Goal: Task Accomplishment & Management: Complete application form

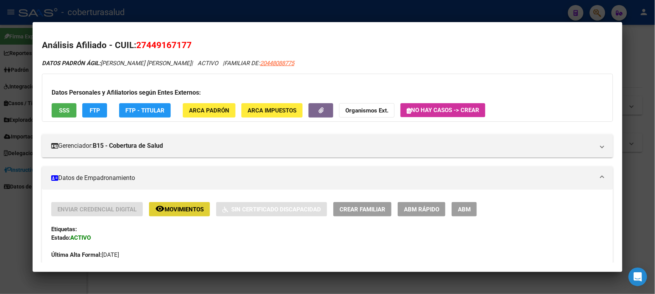
scroll to position [414, 0]
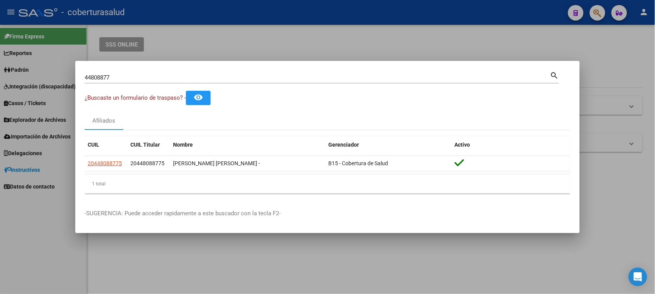
click at [107, 77] on input "44808877" at bounding box center [318, 77] width 466 height 7
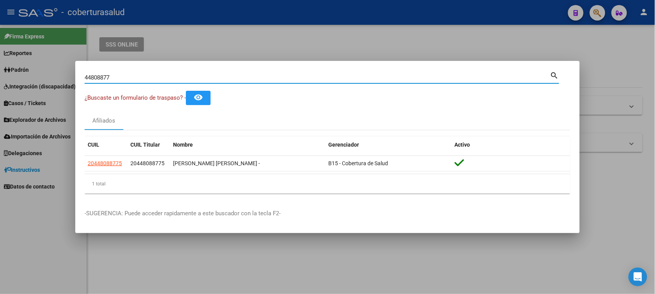
click at [107, 77] on input "44808877" at bounding box center [318, 77] width 466 height 7
paste input "5886003"
type input "45886003"
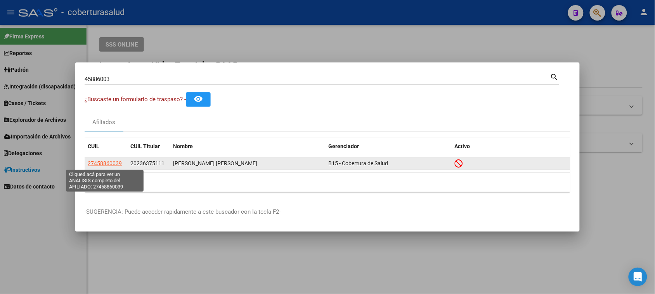
click at [105, 163] on span "27458860039" at bounding box center [105, 163] width 34 height 6
type textarea "27458860039"
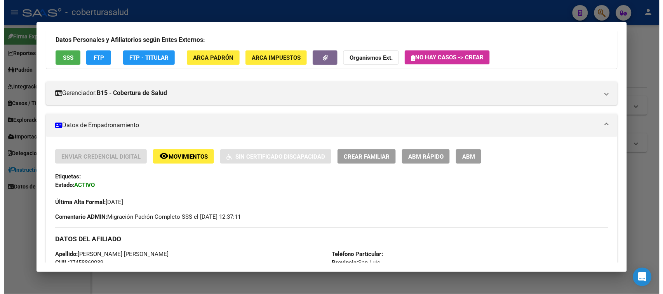
scroll to position [146, 0]
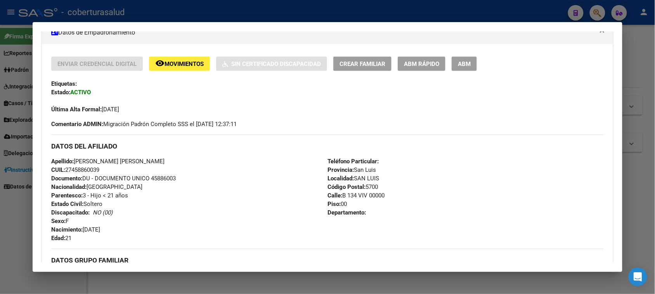
click at [461, 62] on span "ABM" at bounding box center [464, 64] width 13 height 7
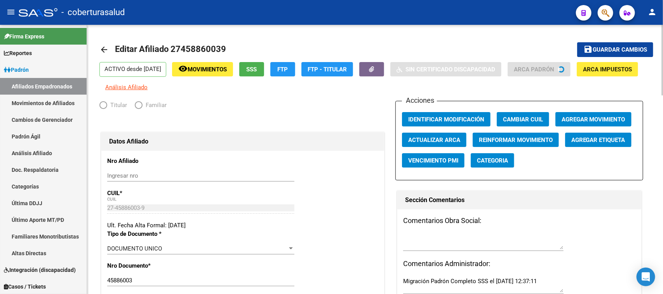
radio input "true"
type input "30-55167783-0"
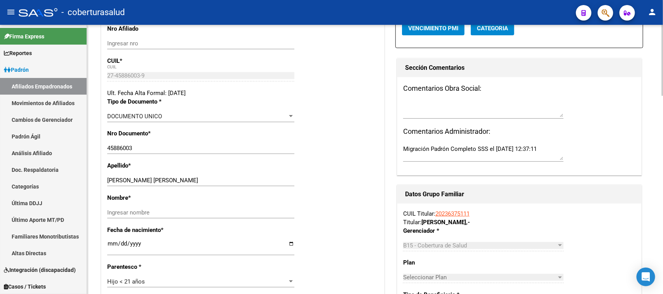
scroll to position [194, 0]
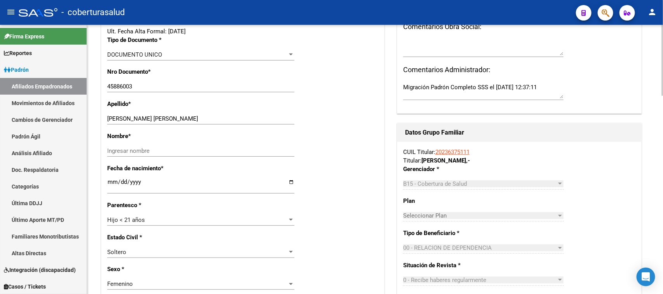
click at [193, 218] on div "Hijo < 21 años" at bounding box center [197, 220] width 180 height 7
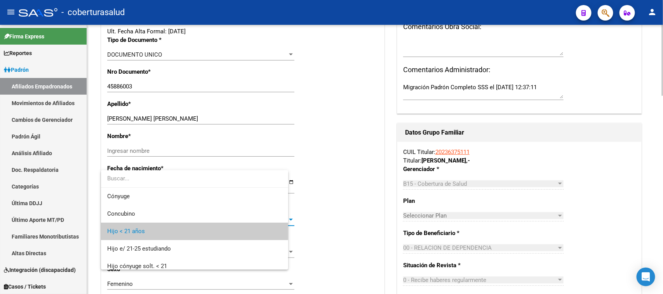
scroll to position [12, 0]
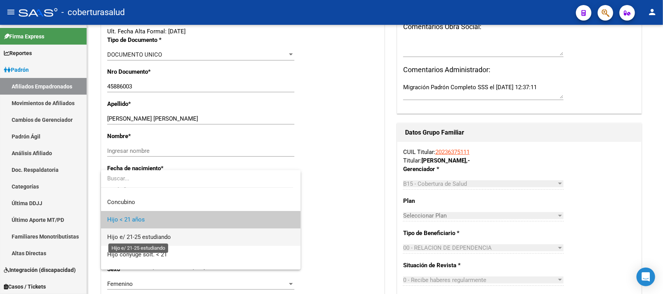
click at [167, 237] on span "Hijo e/ 21-25 estudiando" at bounding box center [139, 237] width 64 height 7
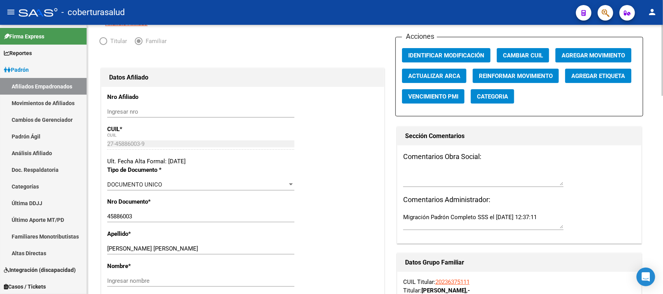
scroll to position [0, 0]
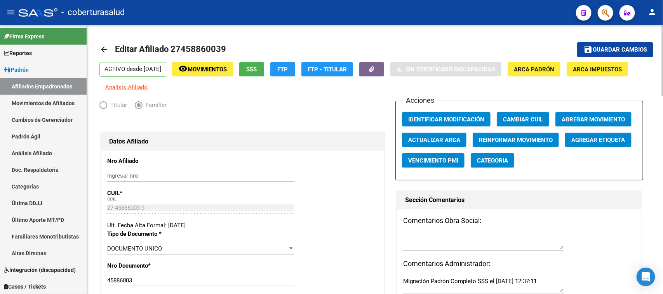
click at [606, 50] on span "Guardar cambios" at bounding box center [619, 50] width 54 height 7
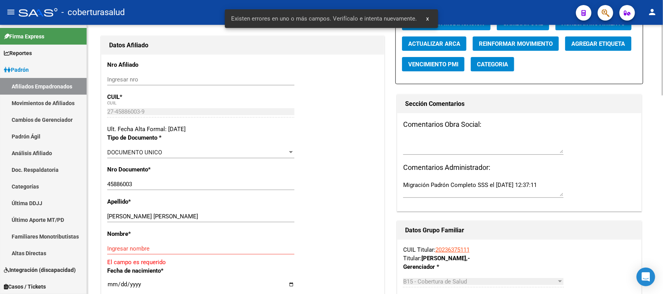
scroll to position [97, 0]
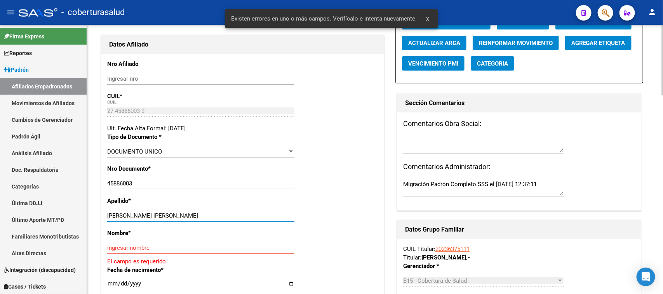
drag, startPoint x: 238, startPoint y: 213, endPoint x: 138, endPoint y: 213, distance: 99.7
click at [138, 213] on input "[PERSON_NAME] [PERSON_NAME]" at bounding box center [200, 215] width 187 height 7
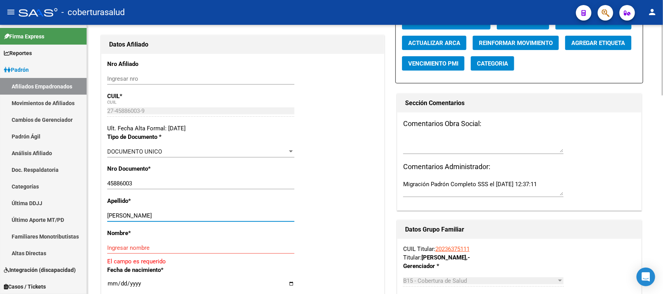
type input "[PERSON_NAME]"
click at [147, 248] on input "Ingresar nombre" at bounding box center [200, 248] width 187 height 7
paste input "[PERSON_NAME]"
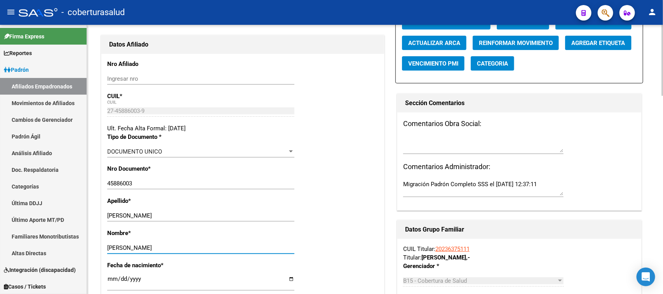
type input "[PERSON_NAME]"
click at [331, 183] on div "Nro Documento * 45886003 Ingresar nro" at bounding box center [242, 181] width 271 height 32
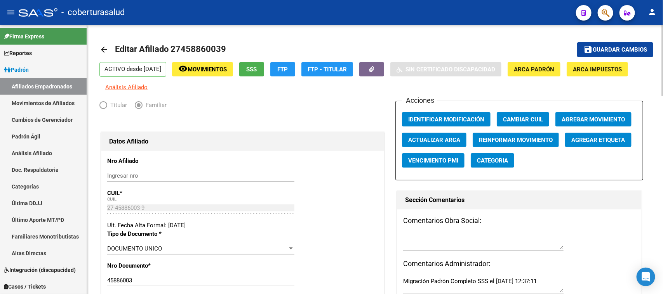
click at [633, 45] on button "save Guardar cambios" at bounding box center [615, 49] width 76 height 14
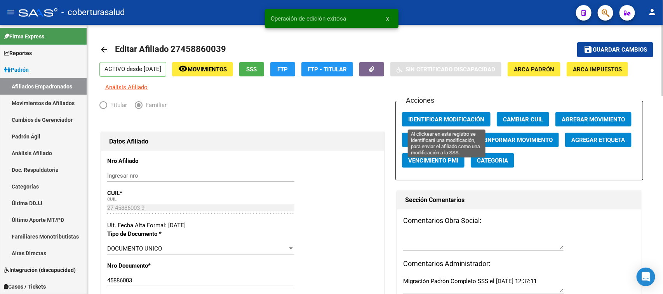
click at [424, 119] on span "Identificar Modificación" at bounding box center [446, 119] width 76 height 7
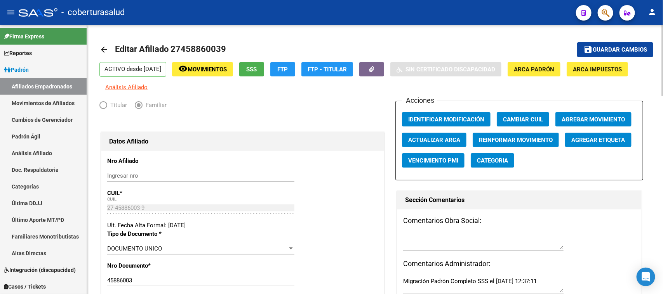
click at [198, 46] on span "Editar Afiliado 27458860039" at bounding box center [170, 49] width 111 height 10
copy h1 "27458860039"
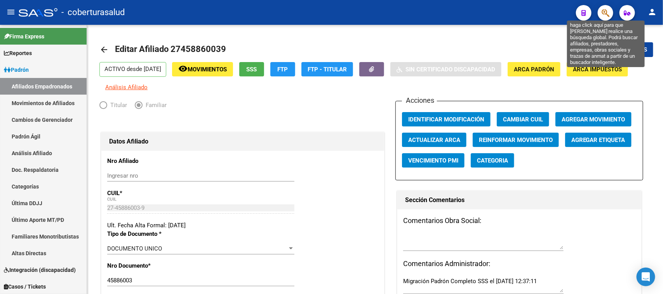
click at [604, 10] on icon "button" at bounding box center [605, 13] width 8 height 9
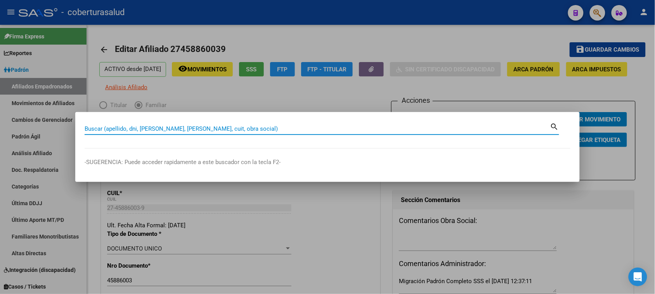
paste input "27458860039"
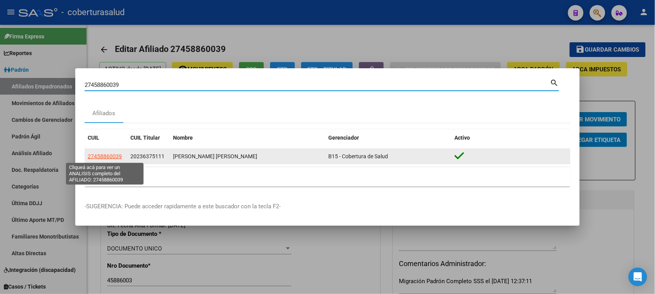
click at [104, 157] on span "27458860039" at bounding box center [105, 156] width 34 height 6
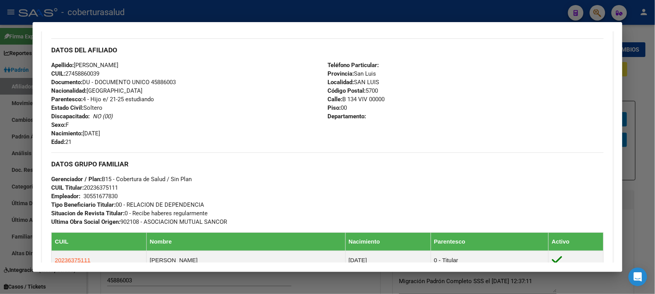
scroll to position [243, 0]
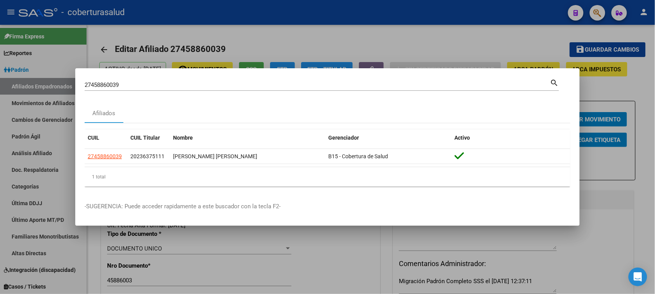
click at [142, 78] on div "27458860039 Buscar (apellido, dni, cuil, [PERSON_NAME], cuit, obra social) sear…" at bounding box center [322, 84] width 475 height 13
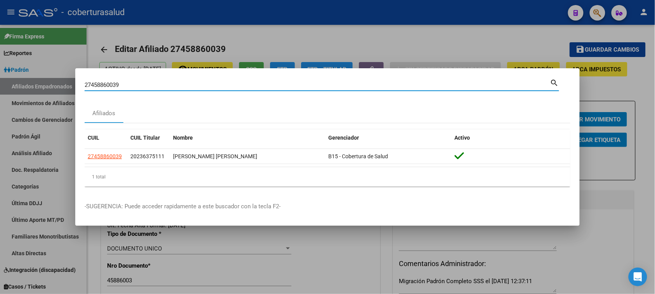
click at [143, 86] on input "27458860039" at bounding box center [318, 85] width 466 height 7
paste input "45587974"
type input "45587974"
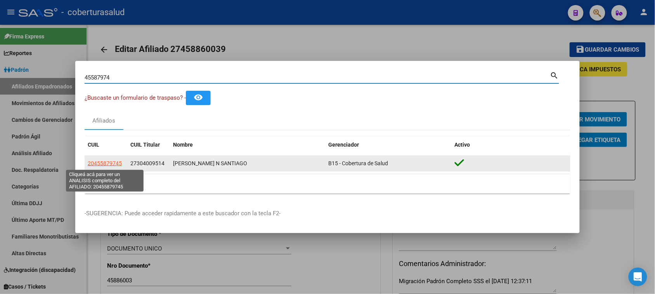
click at [110, 163] on span "20455879745" at bounding box center [105, 163] width 34 height 6
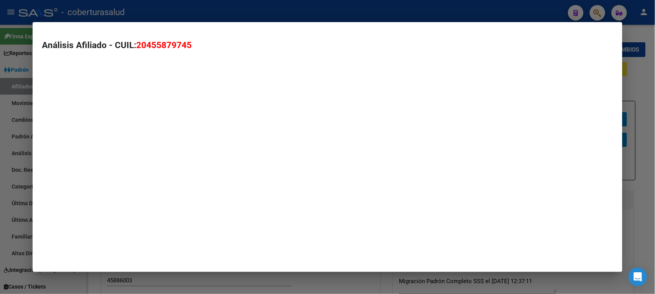
type textarea "20455879745"
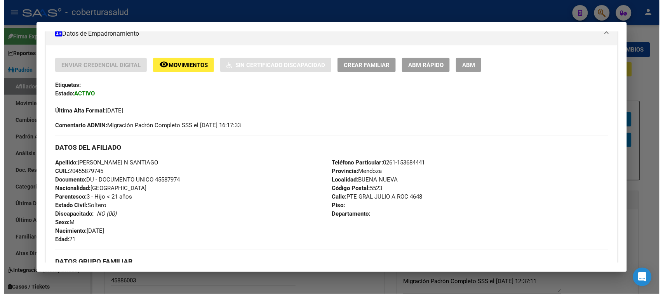
scroll to position [146, 0]
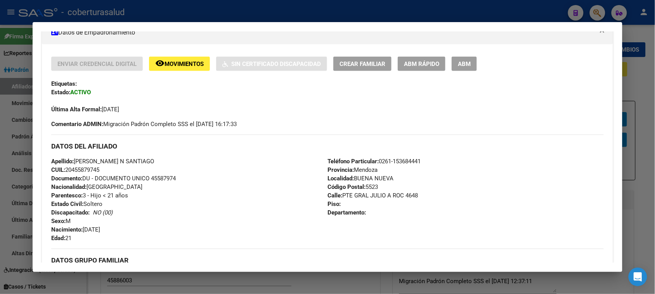
click at [460, 61] on span "ABM" at bounding box center [464, 64] width 13 height 7
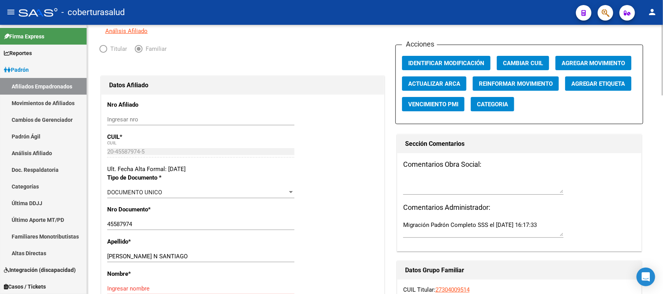
scroll to position [97, 0]
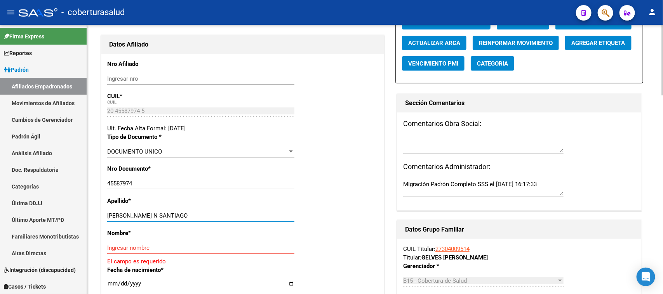
drag, startPoint x: 242, startPoint y: 216, endPoint x: 133, endPoint y: 216, distance: 108.7
click at [133, 216] on input "[PERSON_NAME] N SANTIAGO" at bounding box center [200, 215] width 187 height 7
type input "[PERSON_NAME]"
click at [142, 245] on input "Ingresar nombre" at bounding box center [200, 248] width 187 height 7
paste input "AGUST N SANTIAGO"
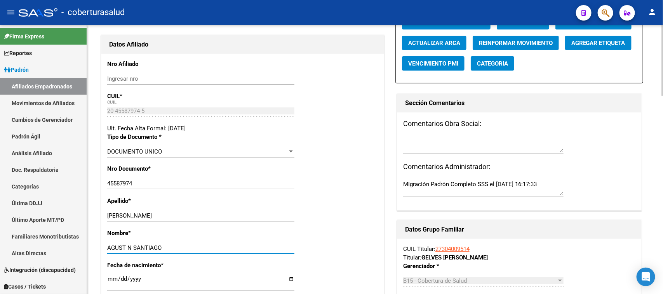
drag, startPoint x: 127, startPoint y: 247, endPoint x: 182, endPoint y: 186, distance: 81.9
click at [128, 247] on input "AGUST N SANTIAGO" at bounding box center [200, 248] width 187 height 7
type input "[PERSON_NAME]"
click at [331, 177] on div "Nro Documento * 45587974 Ingresar nro" at bounding box center [242, 181] width 271 height 32
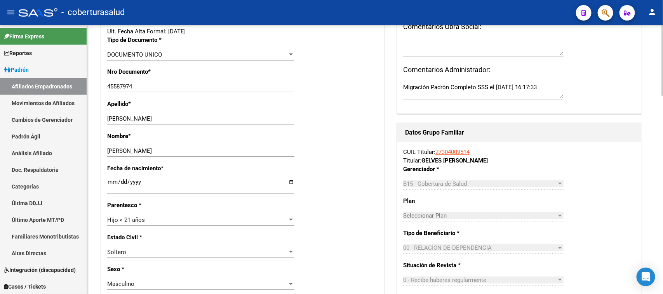
scroll to position [243, 0]
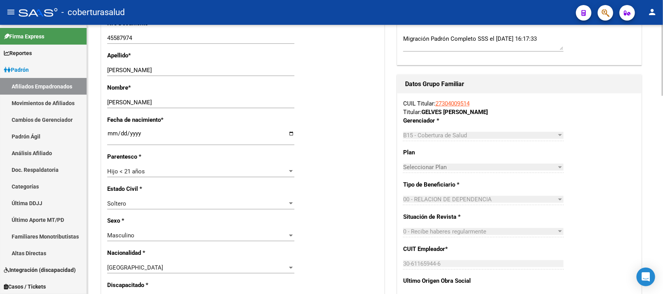
click at [152, 169] on div "Hijo < 21 años" at bounding box center [197, 171] width 180 height 7
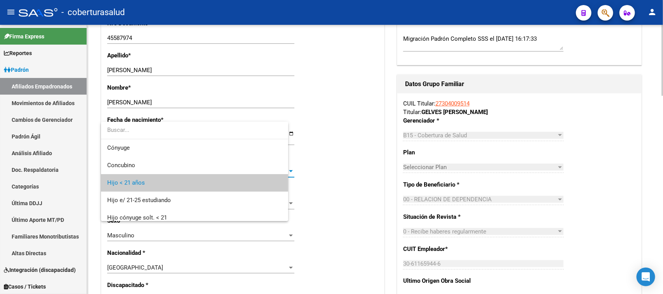
scroll to position [12, 0]
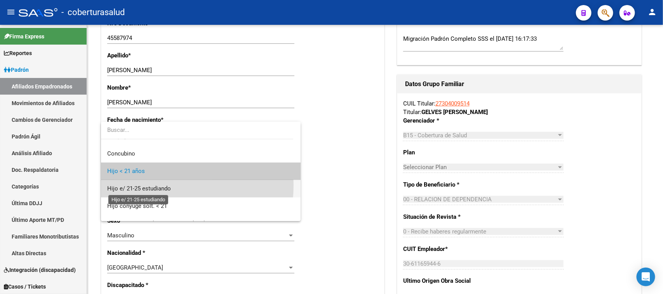
click at [154, 185] on span "Hijo e/ 21-25 estudiando" at bounding box center [139, 188] width 64 height 7
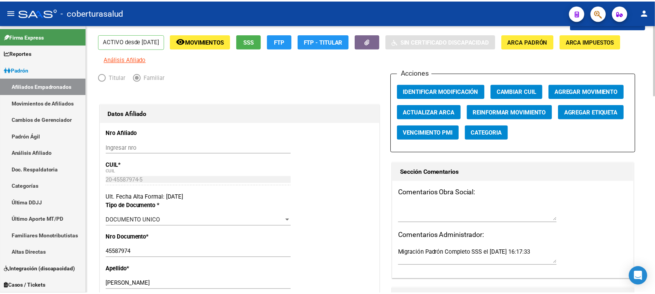
scroll to position [0, 0]
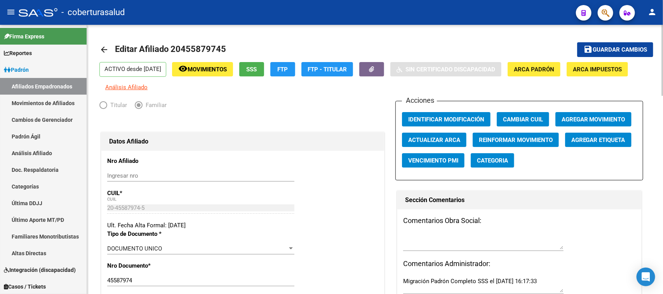
click at [618, 43] on button "save Guardar cambios" at bounding box center [615, 49] width 76 height 14
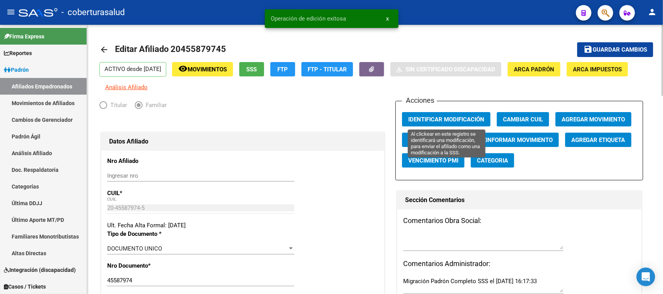
click at [448, 116] on span "Identificar Modificación" at bounding box center [446, 119] width 76 height 7
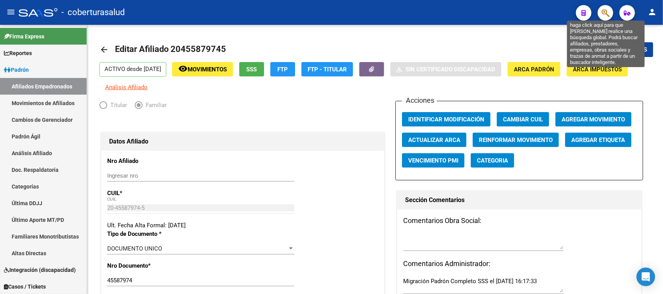
click at [604, 12] on icon "button" at bounding box center [605, 13] width 8 height 9
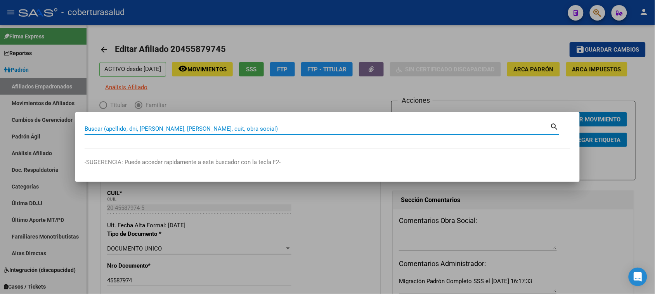
paste input "45587974"
type input "45587974"
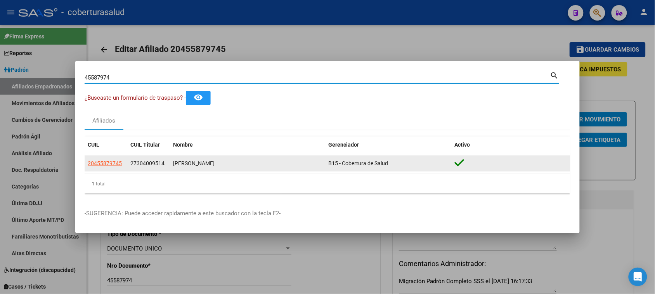
click at [109, 167] on span "20455879745" at bounding box center [105, 163] width 34 height 6
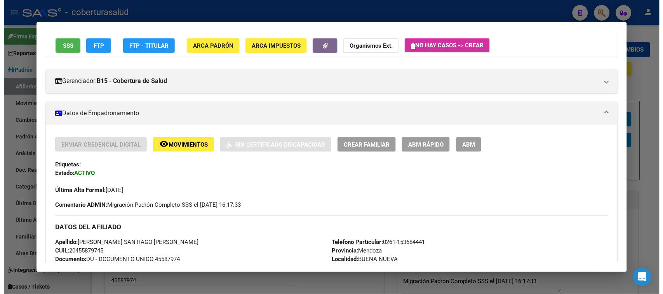
scroll to position [49, 0]
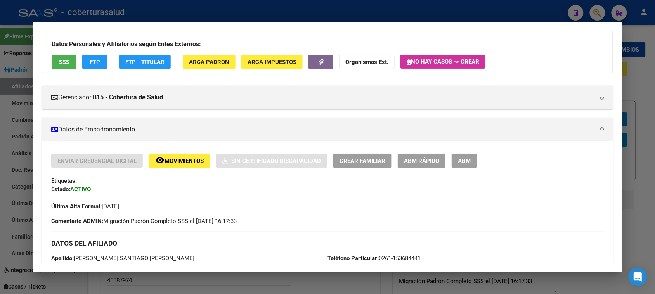
click at [409, 194] on div "Última Alta Formal: [DATE]" at bounding box center [327, 202] width 552 height 17
click at [469, 162] on button "ABM" at bounding box center [464, 161] width 25 height 14
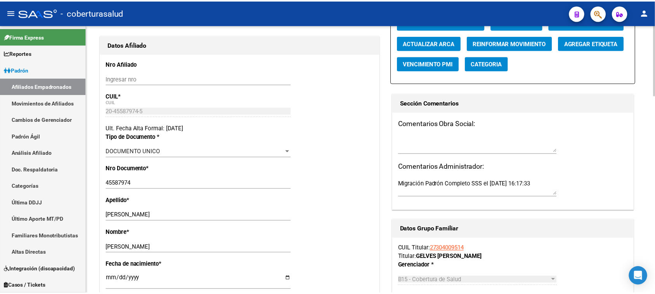
scroll to position [0, 0]
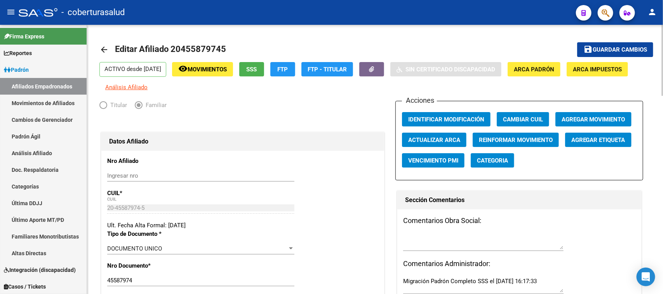
click at [573, 118] on span "Agregar Movimiento" at bounding box center [593, 119] width 64 height 7
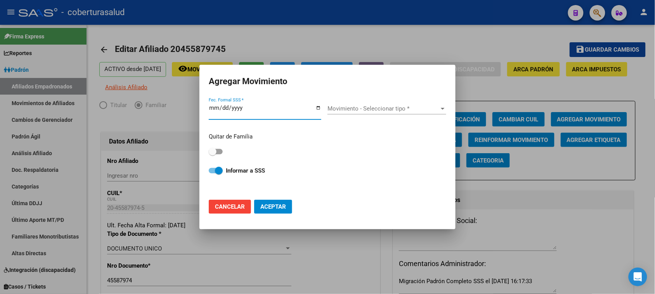
click at [224, 107] on input "Fec. Formal SSS *" at bounding box center [265, 111] width 113 height 12
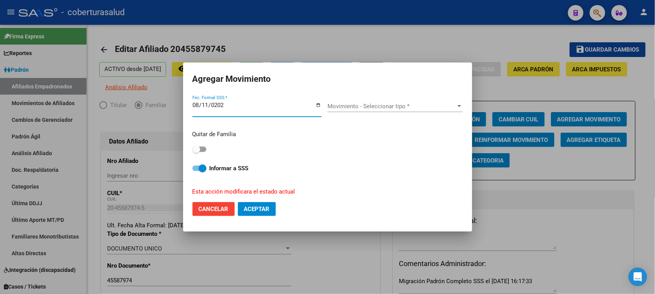
type input "[DATE]"
click at [346, 109] on span "Movimiento - Seleccionar tipo *" at bounding box center [392, 106] width 128 height 7
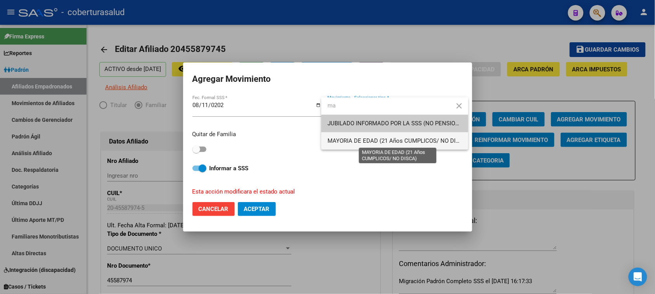
type input "ma"
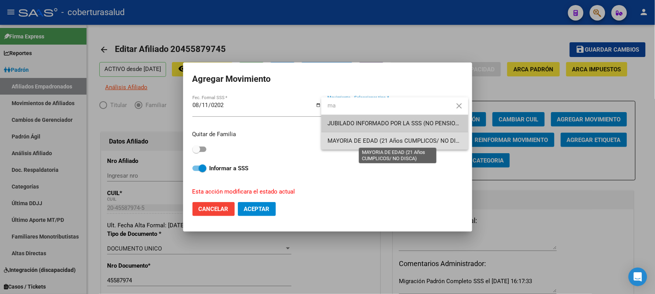
click at [400, 144] on span "MAYORIA DE EDAD (21 Años CUMPLICOS/ NO DISCA)" at bounding box center [398, 140] width 141 height 7
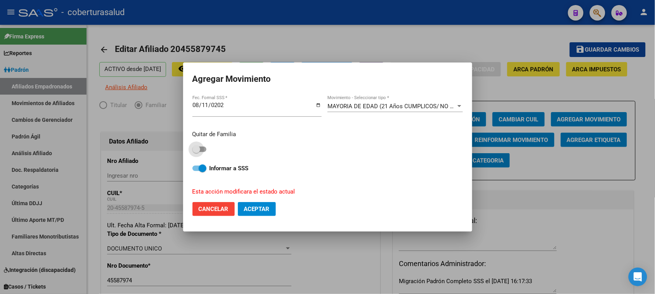
click at [203, 148] on span at bounding box center [200, 149] width 14 height 5
click at [196, 152] on input "checkbox" at bounding box center [196, 152] width 0 height 0
checkbox input "true"
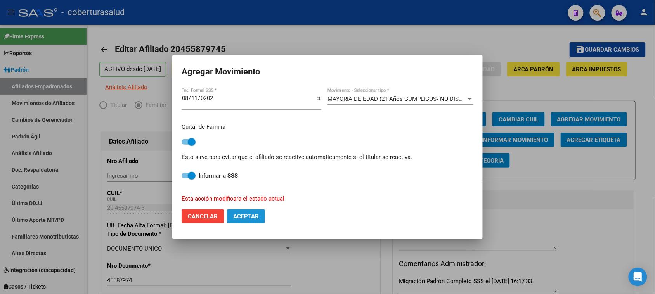
click at [237, 217] on span "Aceptar" at bounding box center [246, 216] width 26 height 7
checkbox input "false"
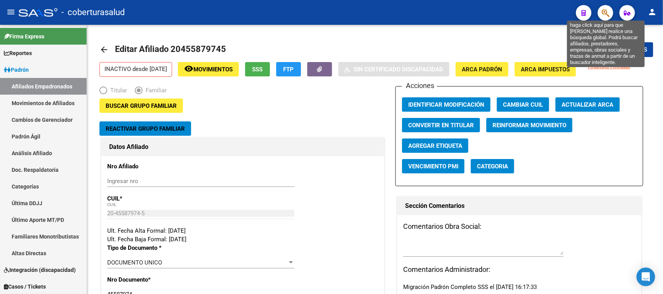
click at [602, 17] on icon "button" at bounding box center [605, 13] width 8 height 9
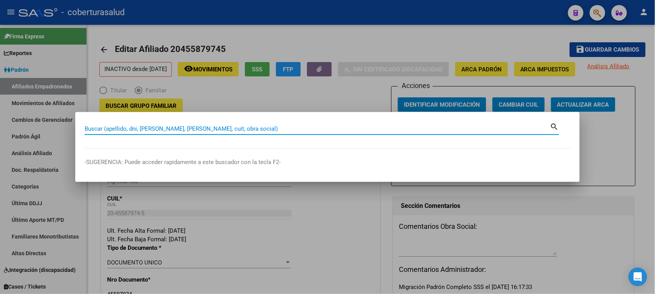
paste input "20455988927"
type input "20455988927"
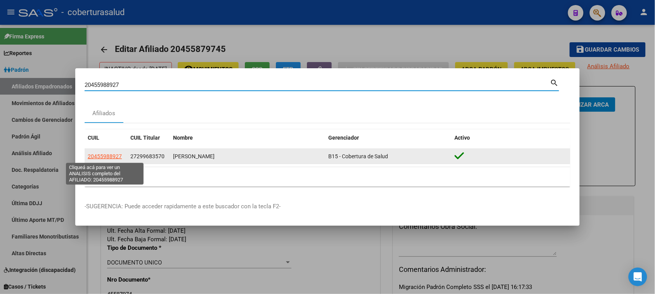
click at [102, 156] on span "20455988927" at bounding box center [105, 156] width 34 height 6
type textarea "20455988927"
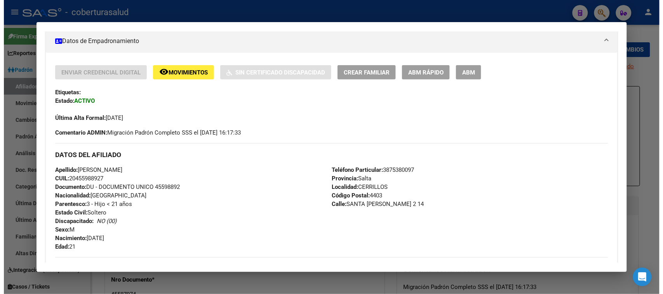
scroll to position [146, 0]
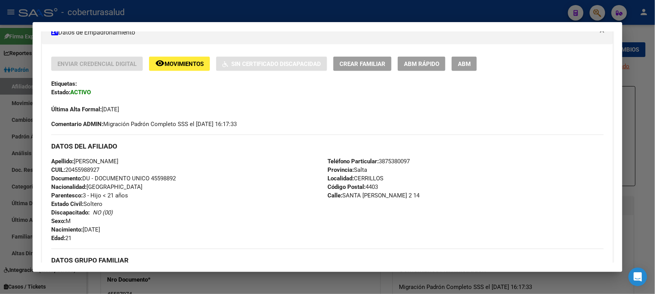
click at [459, 61] on span "ABM" at bounding box center [464, 64] width 13 height 7
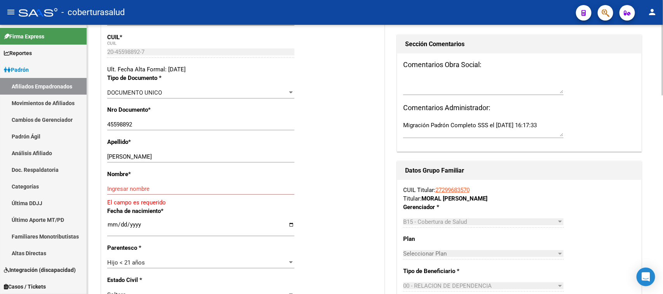
scroll to position [194, 0]
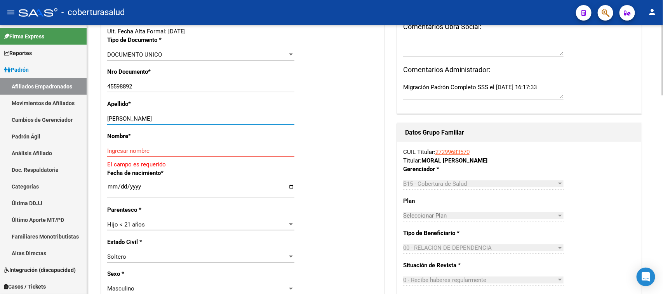
drag, startPoint x: 214, startPoint y: 116, endPoint x: 121, endPoint y: 120, distance: 92.9
click at [121, 120] on input "[PERSON_NAME]" at bounding box center [200, 118] width 187 height 7
type input "RUIZ"
click at [134, 148] on input "Ingresar nombre" at bounding box center [200, 150] width 187 height 7
paste input "[PERSON_NAME]"
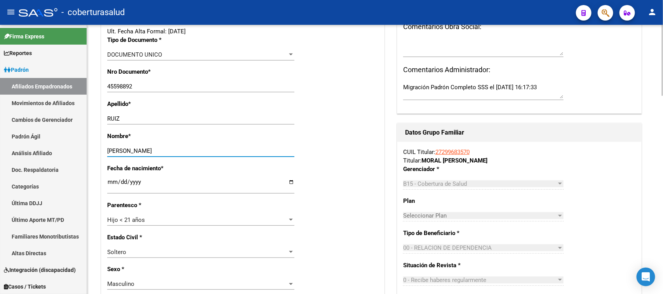
type input "[PERSON_NAME]"
click at [356, 175] on div "Fecha de nacimiento * [DEMOGRAPHIC_DATA] Ingresar fecha" at bounding box center [242, 182] width 271 height 37
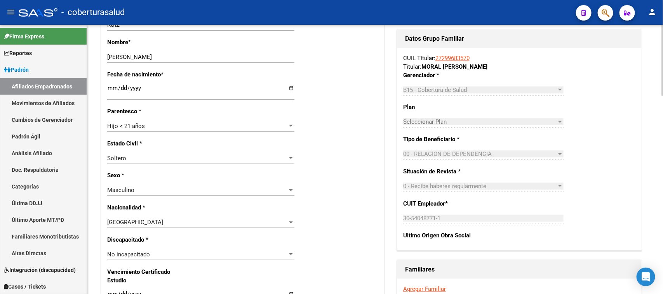
scroll to position [291, 0]
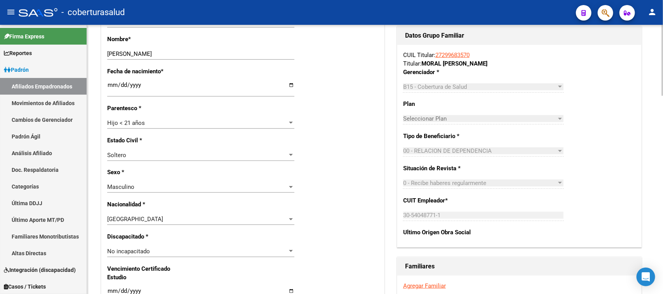
click at [131, 120] on span "Hijo < 21 años" at bounding box center [126, 123] width 38 height 7
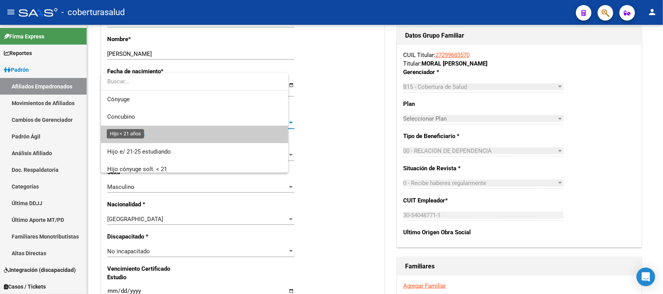
scroll to position [12, 0]
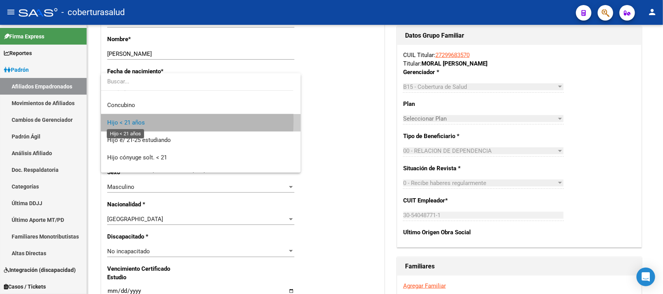
click at [136, 121] on span "Hijo < 21 años" at bounding box center [126, 122] width 38 height 7
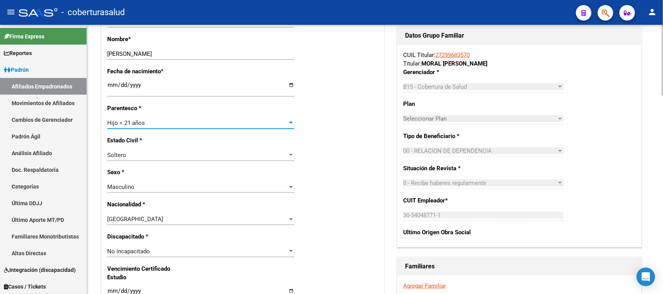
click at [137, 121] on span "Hijo < 21 años" at bounding box center [126, 123] width 38 height 7
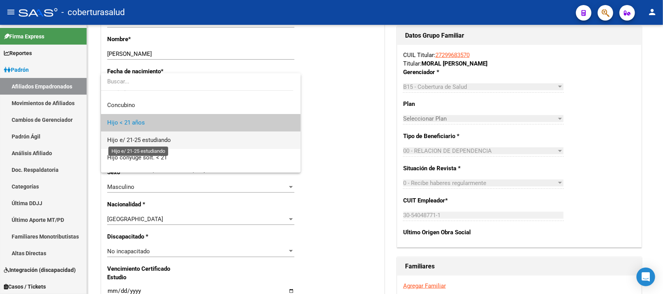
click at [149, 140] on span "Hijo e/ 21-25 estudiando" at bounding box center [139, 140] width 64 height 7
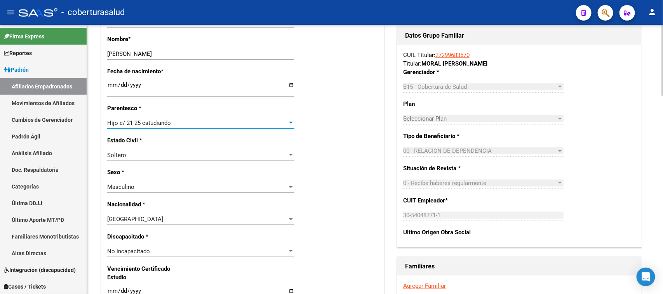
click at [335, 180] on div "Nro Afiliado Ingresar nro CUIL * 20-45598892-7 CUIL ARCA Padrón Ult. Fecha Alta…" at bounding box center [242, 280] width 283 height 841
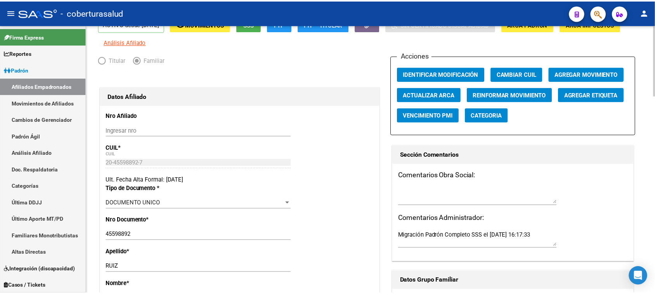
scroll to position [0, 0]
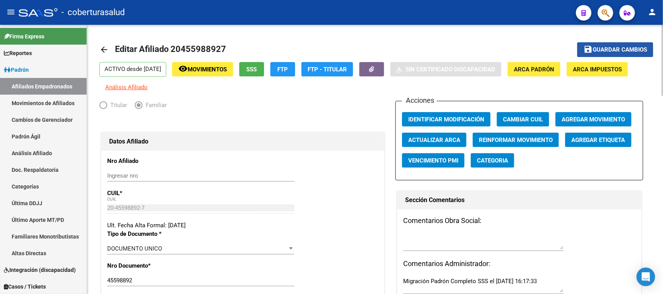
click at [608, 53] on button "save Guardar cambios" at bounding box center [615, 49] width 76 height 14
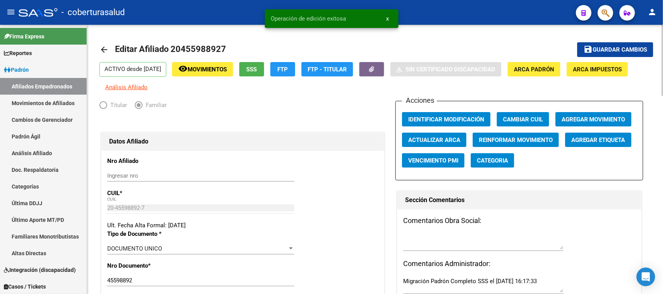
click at [459, 111] on div "Acciones Identificar Modificación Cambiar CUIL Agregar Movimiento Actualizar AR…" at bounding box center [519, 141] width 248 height 80
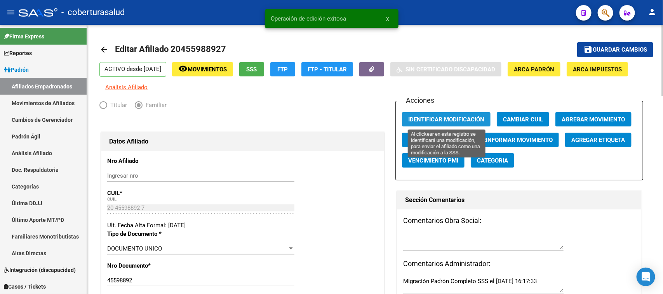
click at [457, 118] on span "Identificar Modificación" at bounding box center [446, 119] width 76 height 7
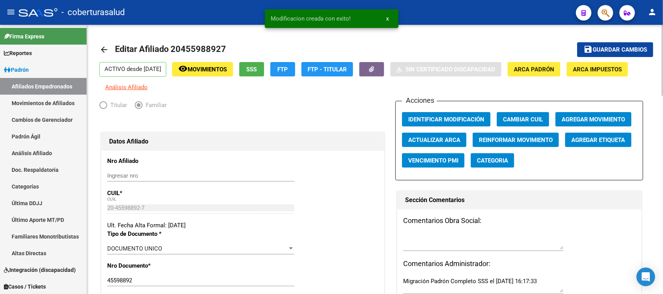
click at [593, 121] on span "Agregar Movimiento" at bounding box center [593, 119] width 64 height 7
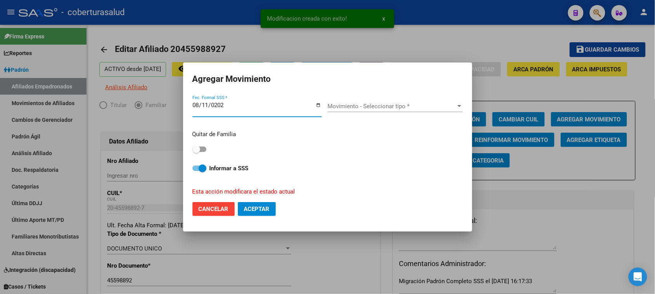
type input "[DATE]"
click at [362, 101] on div "Movimiento - Seleccionar tipo * Movimiento - Seleccionar tipo *" at bounding box center [395, 107] width 135 height 12
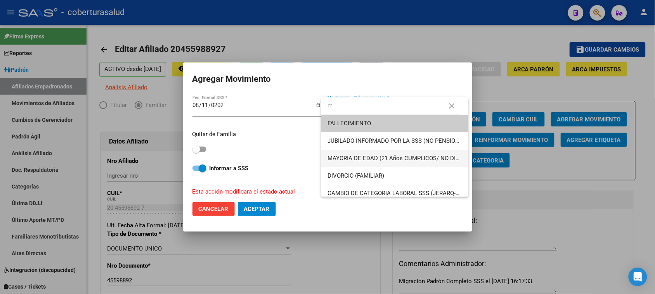
type input "m"
click at [385, 154] on span "MAYORIA DE EDAD (21 Años CUMPLICOS/ NO DISCA)" at bounding box center [395, 158] width 135 height 17
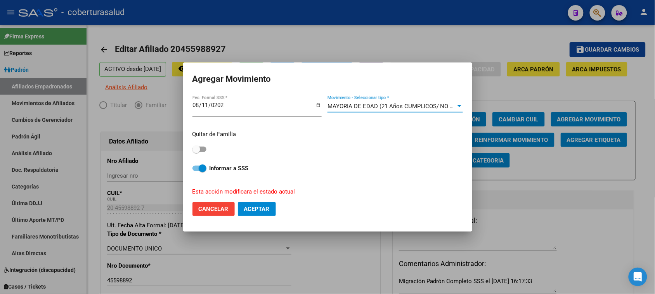
click at [195, 152] on span at bounding box center [197, 150] width 8 height 8
click at [196, 152] on input "checkbox" at bounding box center [196, 152] width 0 height 0
checkbox input "true"
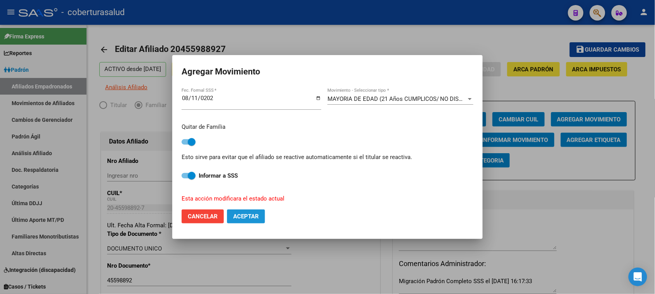
click at [243, 218] on span "Aceptar" at bounding box center [246, 216] width 26 height 7
checkbox input "false"
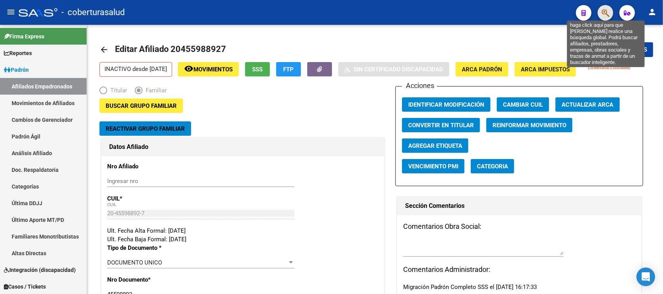
click at [607, 16] on icon "button" at bounding box center [605, 13] width 8 height 9
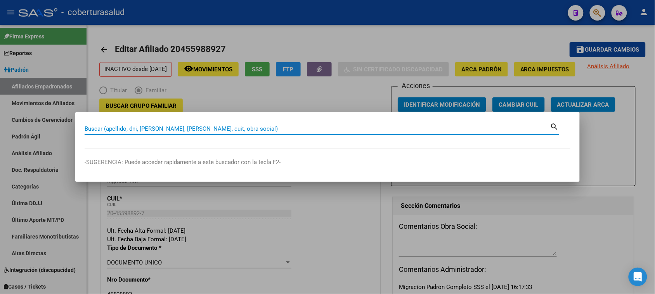
paste input "45595287"
type input "45595287"
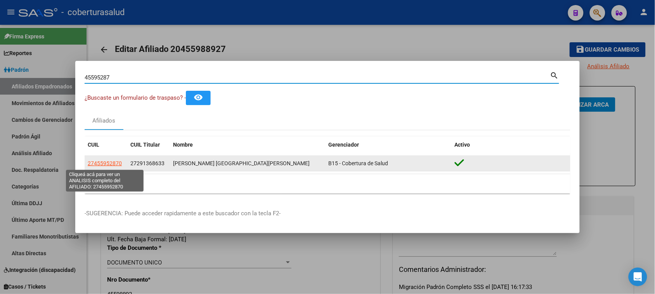
click at [94, 161] on span "27455952870" at bounding box center [105, 163] width 34 height 6
type textarea "27455952870"
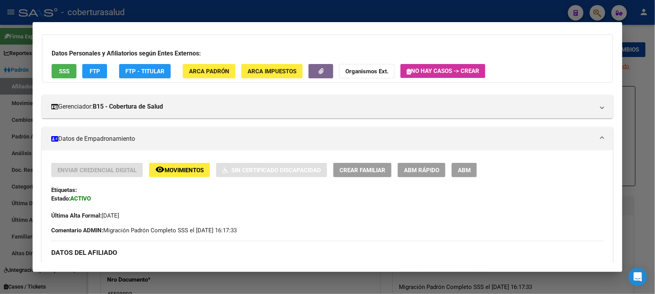
scroll to position [97, 0]
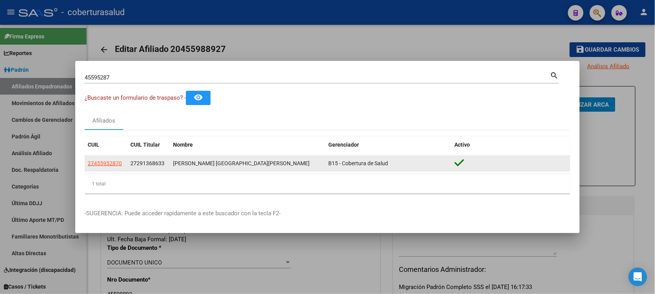
drag, startPoint x: 99, startPoint y: 175, endPoint x: 98, endPoint y: 168, distance: 7.0
click at [98, 173] on div "CUIL CUIL Titular Nombre Gerenciador Activo 27455952870 27291368633 [PERSON_NAM…" at bounding box center [328, 165] width 486 height 57
click at [100, 162] on span "27455952870" at bounding box center [105, 163] width 34 height 6
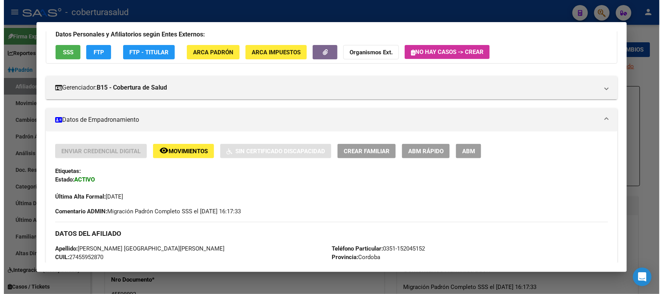
scroll to position [146, 0]
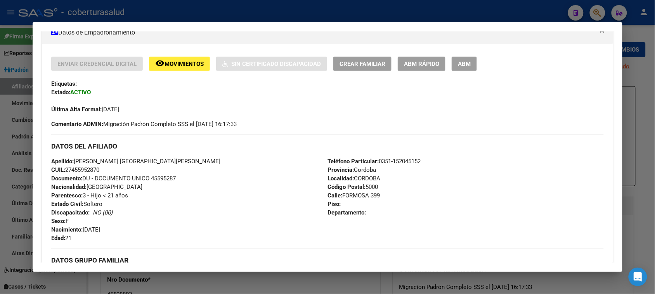
click at [460, 61] on span "ABM" at bounding box center [464, 64] width 13 height 7
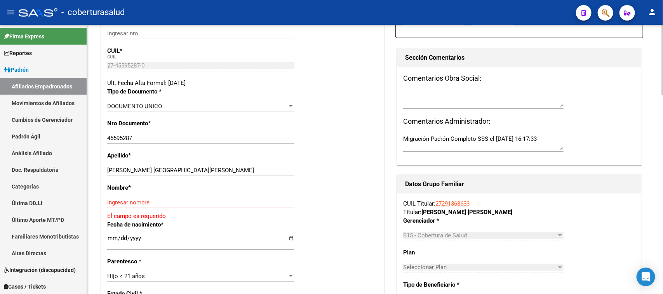
scroll to position [146, 0]
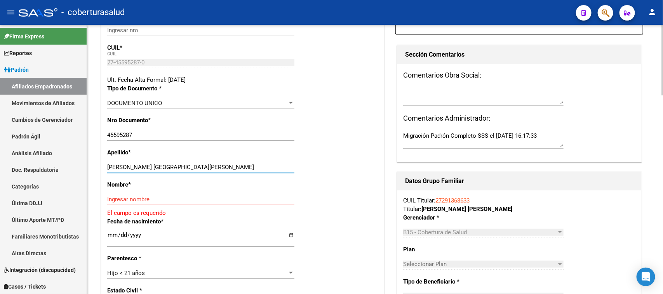
drag, startPoint x: 232, startPoint y: 165, endPoint x: 134, endPoint y: 166, distance: 97.8
click at [134, 166] on input "[PERSON_NAME] [GEOGRAPHIC_DATA][PERSON_NAME]" at bounding box center [200, 167] width 187 height 7
type input "[PERSON_NAME]"
click at [130, 198] on input "Ingresar nombre" at bounding box center [200, 199] width 187 height 7
paste input "[PERSON_NAME]"
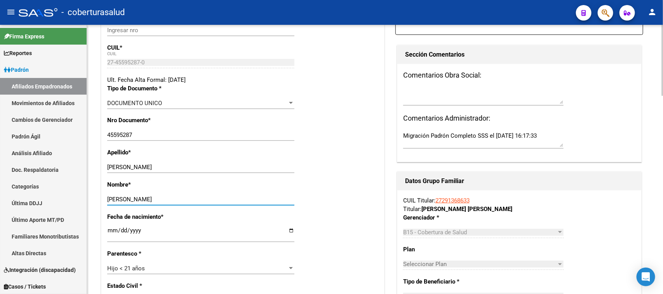
type input "[PERSON_NAME]"
click at [305, 193] on div "Nombre * [GEOGRAPHIC_DATA][PERSON_NAME] nombre" at bounding box center [242, 196] width 271 height 32
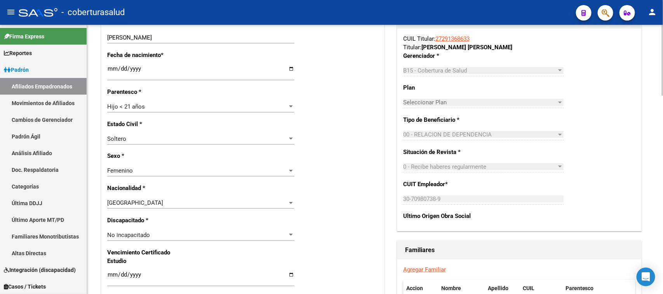
scroll to position [340, 0]
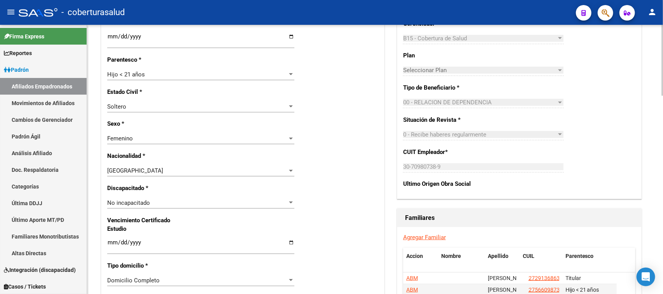
click at [154, 71] on div "Hijo < 21 años" at bounding box center [197, 74] width 180 height 7
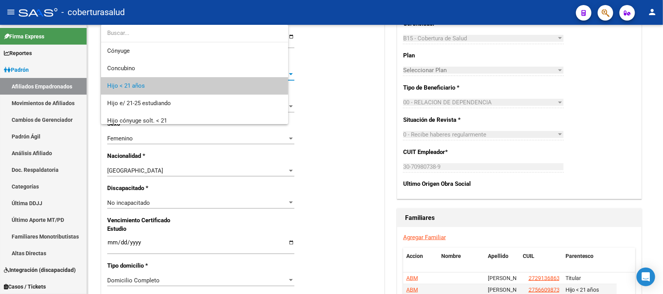
scroll to position [12, 0]
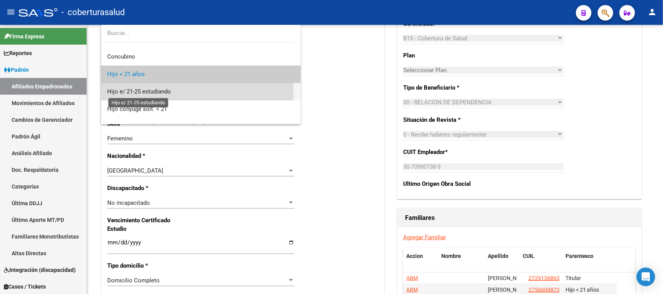
click at [154, 92] on span "Hijo e/ 21-25 estudiando" at bounding box center [139, 91] width 64 height 7
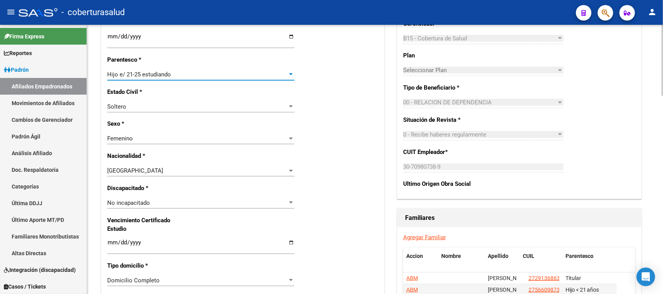
click at [352, 119] on div "Estado Civil * [DEMOGRAPHIC_DATA] Seleccionar tipo" at bounding box center [242, 104] width 271 height 32
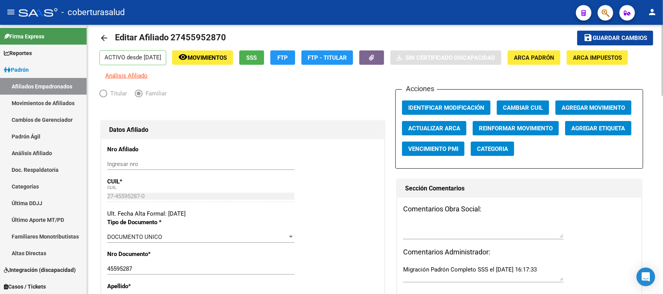
scroll to position [0, 0]
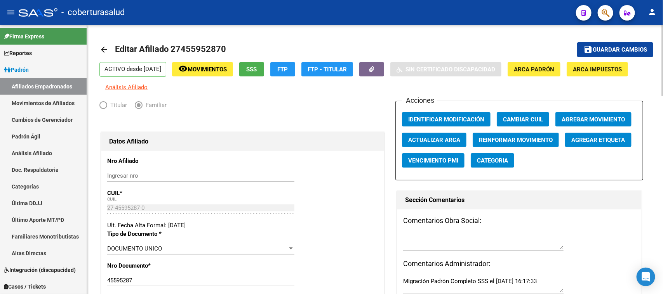
click at [607, 47] on span "Guardar cambios" at bounding box center [619, 50] width 54 height 7
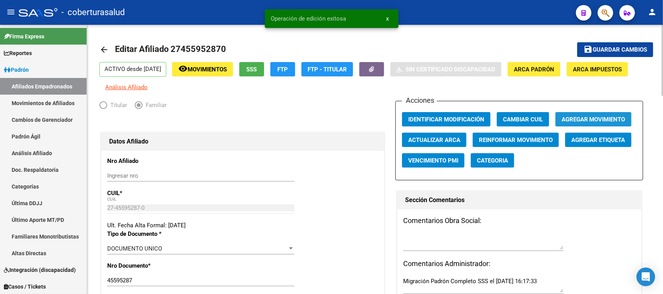
click at [578, 113] on button "Agregar Movimiento" at bounding box center [593, 119] width 76 height 14
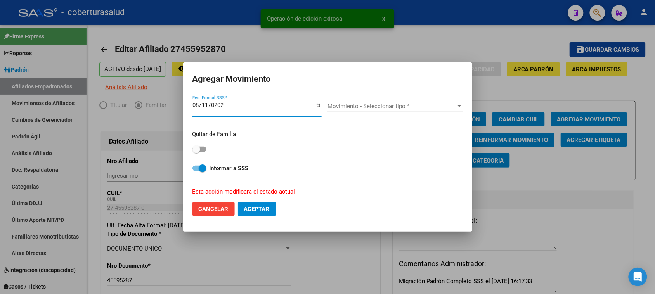
type input "[DATE]"
click at [385, 109] on span "Movimiento - Seleccionar tipo *" at bounding box center [392, 106] width 128 height 7
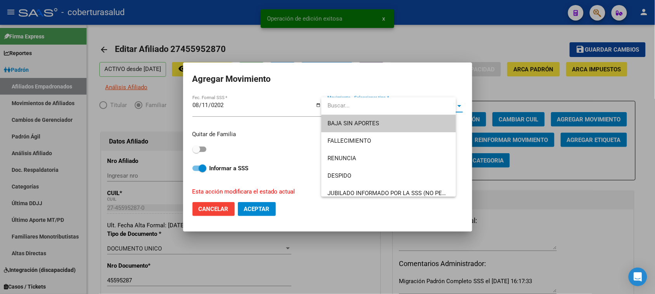
click at [385, 109] on input "dropdown search" at bounding box center [388, 105] width 135 height 17
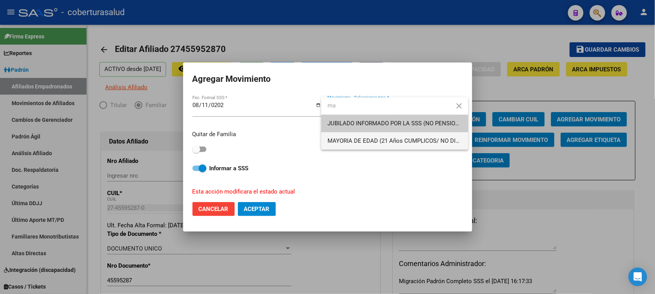
type input "ma"
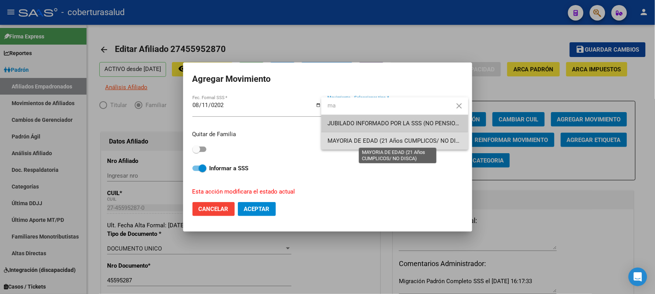
click at [385, 142] on span "MAYORIA DE EDAD (21 Años CUMPLICOS/ NO DISCA)" at bounding box center [398, 140] width 141 height 7
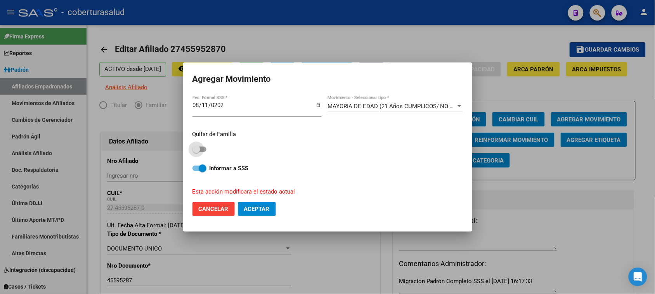
click at [200, 146] on span at bounding box center [197, 150] width 8 height 8
click at [196, 152] on input "checkbox" at bounding box center [196, 152] width 0 height 0
checkbox input "true"
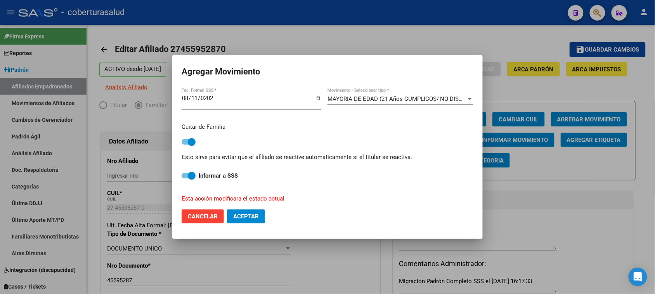
click at [249, 215] on span "Aceptar" at bounding box center [246, 216] width 26 height 7
checkbox input "false"
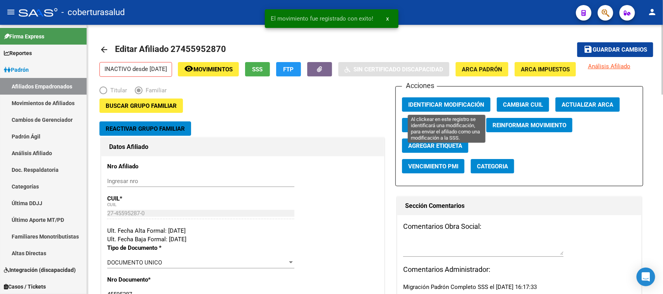
click at [461, 102] on span "Identificar Modificación" at bounding box center [446, 104] width 76 height 7
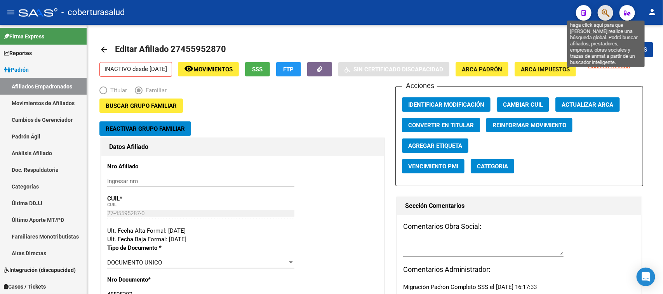
click at [605, 9] on icon "button" at bounding box center [605, 13] width 8 height 9
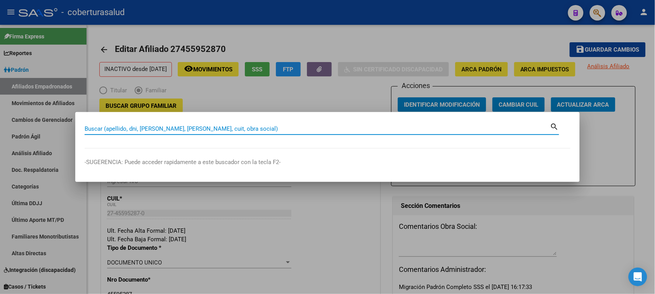
paste input "27960211125"
type input "27960211125"
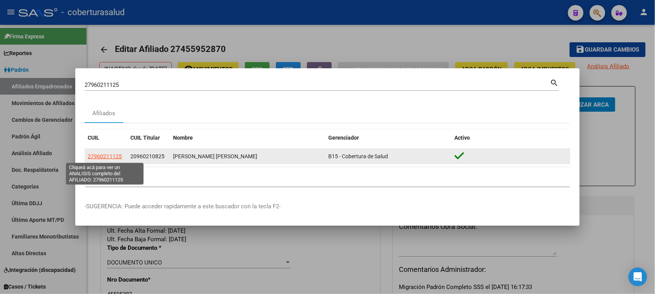
click at [111, 158] on span "27960211125" at bounding box center [105, 156] width 34 height 6
type textarea "27960211125"
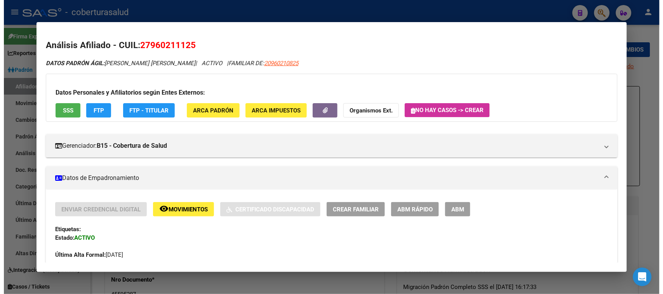
scroll to position [146, 0]
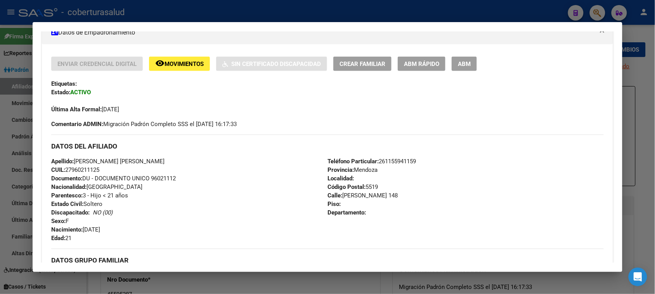
click at [459, 68] on button "ABM" at bounding box center [464, 64] width 25 height 14
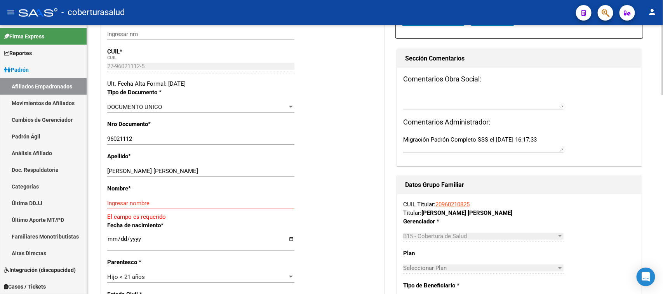
scroll to position [140, 0]
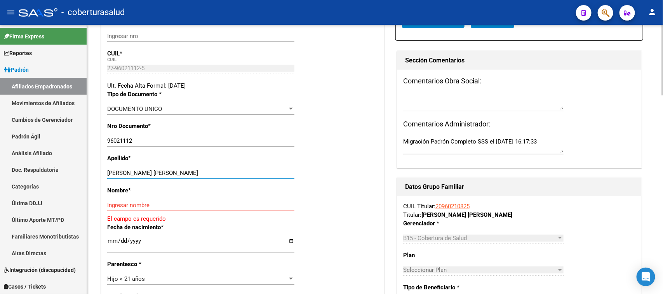
drag, startPoint x: 265, startPoint y: 169, endPoint x: 160, endPoint y: 162, distance: 105.4
click at [160, 162] on app-form-text-field "Apellido * [PERSON_NAME] [PERSON_NAME] Ingresar apellido" at bounding box center [203, 166] width 193 height 22
type input "[PERSON_NAME]"
click at [147, 206] on input "Ingresar nombre" at bounding box center [200, 205] width 187 height 7
paste input "[PERSON_NAME]"
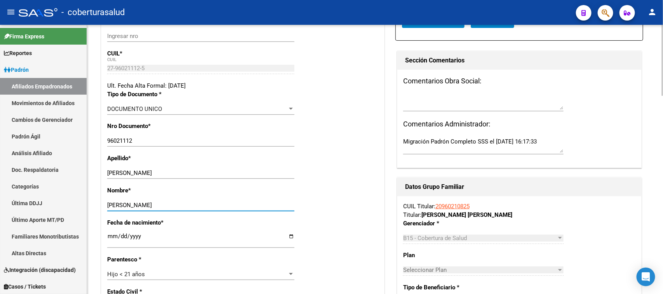
type input "[PERSON_NAME]"
click at [335, 181] on div "Apellido * [PERSON_NAME] Ingresar apellido" at bounding box center [242, 170] width 271 height 32
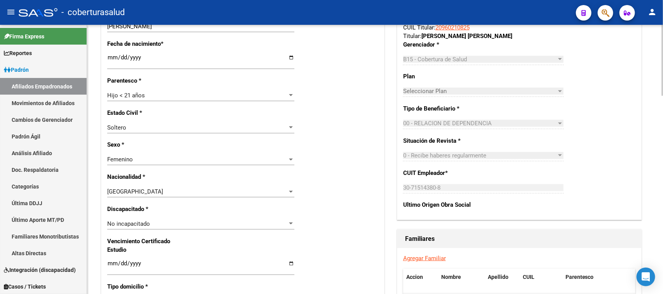
scroll to position [334, 0]
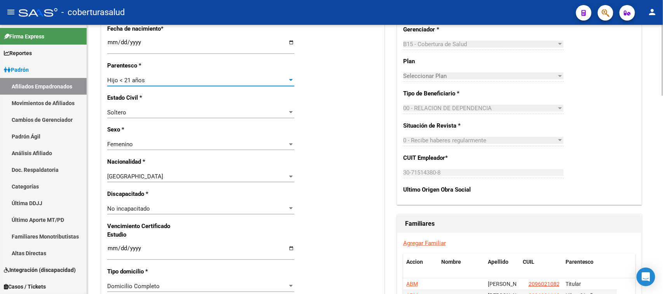
click at [158, 82] on div "Hijo < 21 años" at bounding box center [197, 80] width 180 height 7
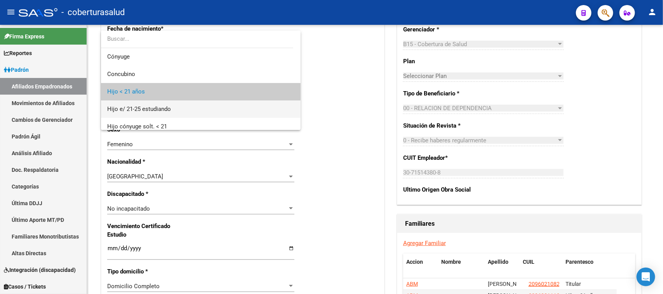
scroll to position [12, 0]
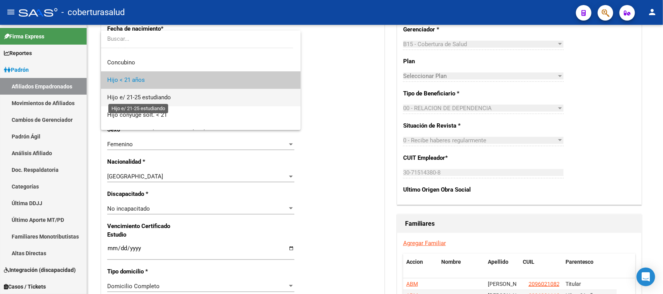
click at [161, 97] on span "Hijo e/ 21-25 estudiando" at bounding box center [139, 97] width 64 height 7
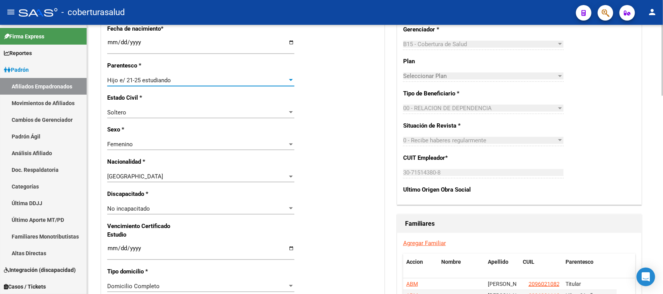
click at [342, 127] on div "Nro Afiliado Ingresar nro CUIL * 27-96021112-5 CUIL ARCA Padrón Ult. Fecha Alta…" at bounding box center [242, 237] width 283 height 841
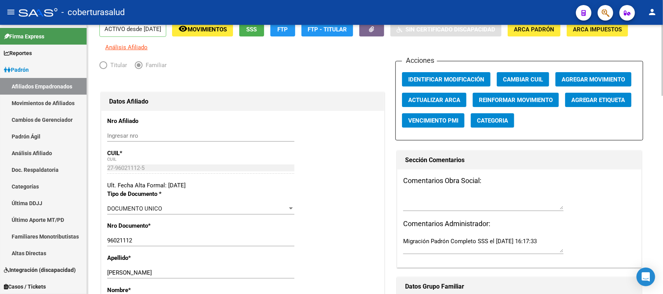
scroll to position [0, 0]
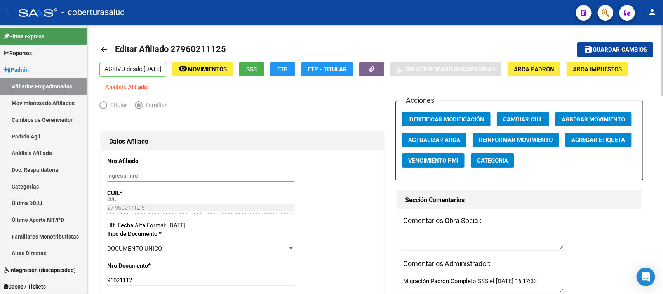
click at [614, 49] on span "Guardar cambios" at bounding box center [619, 50] width 54 height 7
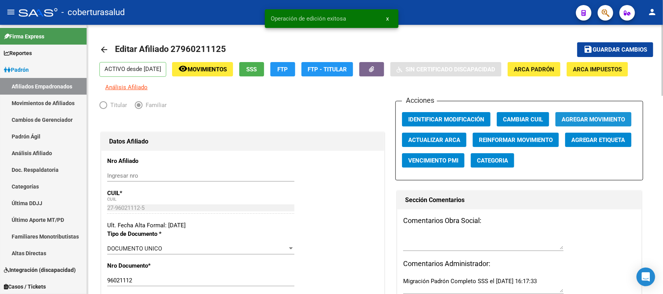
click at [603, 114] on button "Agregar Movimiento" at bounding box center [593, 119] width 76 height 14
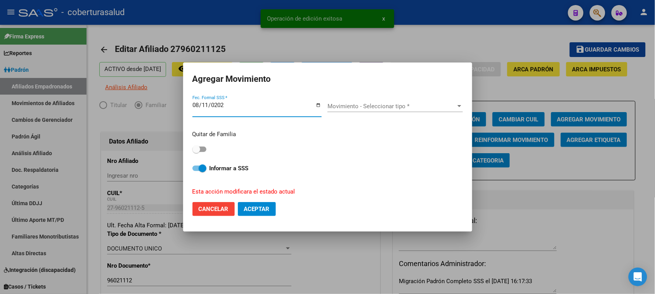
type input "[DATE]"
click at [383, 101] on div "Movimiento - Seleccionar tipo * Movimiento - Seleccionar tipo *" at bounding box center [395, 107] width 135 height 12
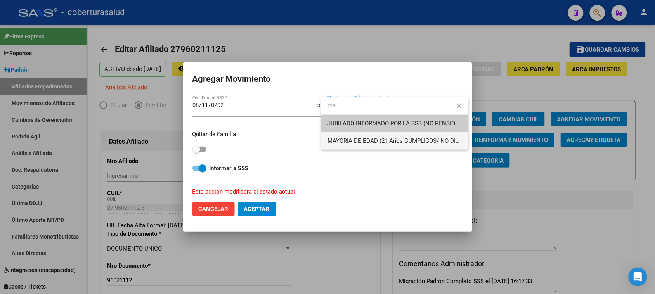
type input "ma"
click at [374, 145] on span "MAYORIA DE EDAD (21 Años CUMPLICOS/ NO DISCA)" at bounding box center [395, 140] width 135 height 17
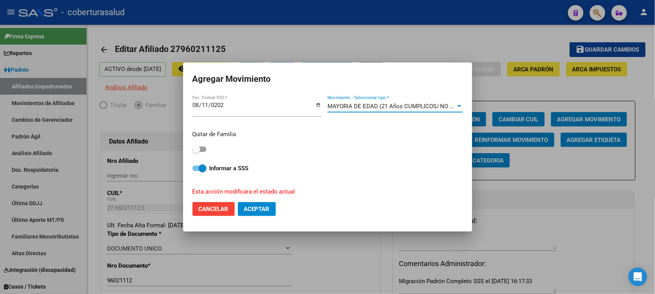
click at [202, 148] on span at bounding box center [200, 149] width 14 height 5
click at [196, 152] on input "checkbox" at bounding box center [196, 152] width 0 height 0
checkbox input "true"
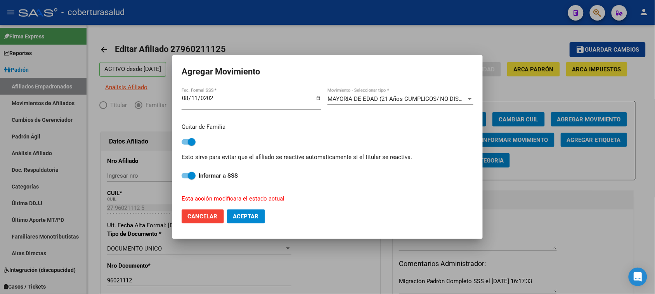
click at [248, 222] on button "Aceptar" at bounding box center [246, 217] width 38 height 14
checkbox input "false"
